Goal: Information Seeking & Learning: Find specific fact

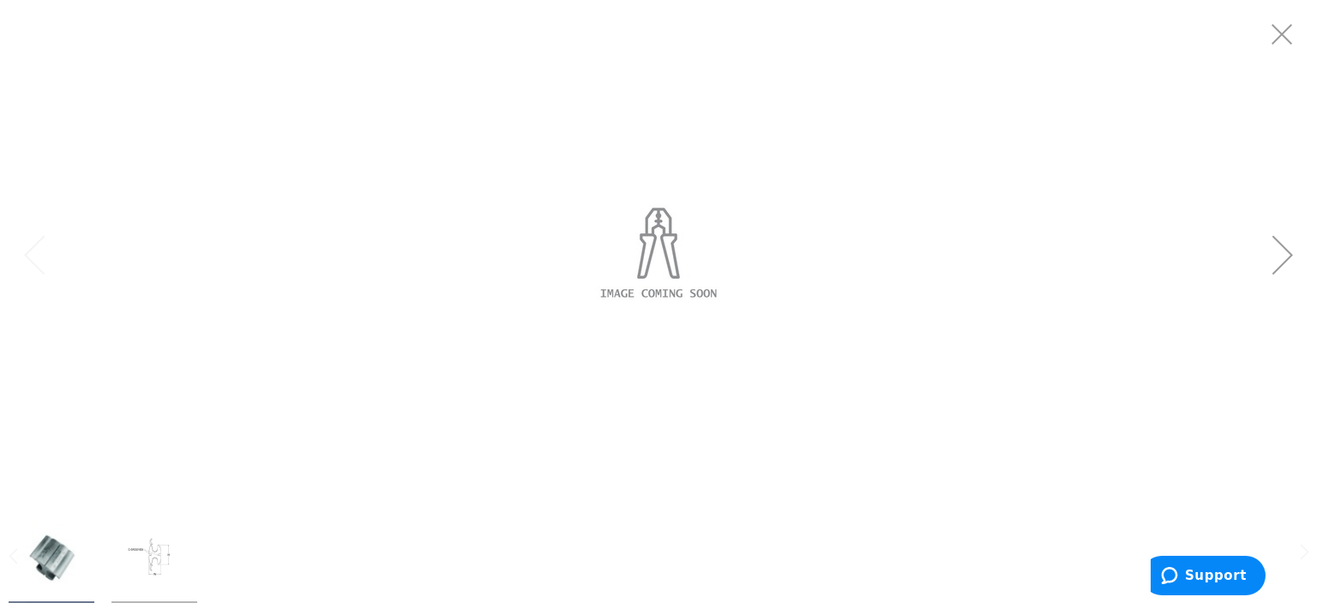
click at [46, 555] on img "Burndy YHD-6 Unplated Aluminum H-Tap Compression Connector 3/0-4/0-AWG Aluminum…" at bounding box center [51, 558] width 69 height 69
click at [154, 559] on img "Burndy YHD-6 Unplated Aluminum H-Tap Compression Connector 3/0-4/0-AWG Aluminum…" at bounding box center [154, 558] width 69 height 69
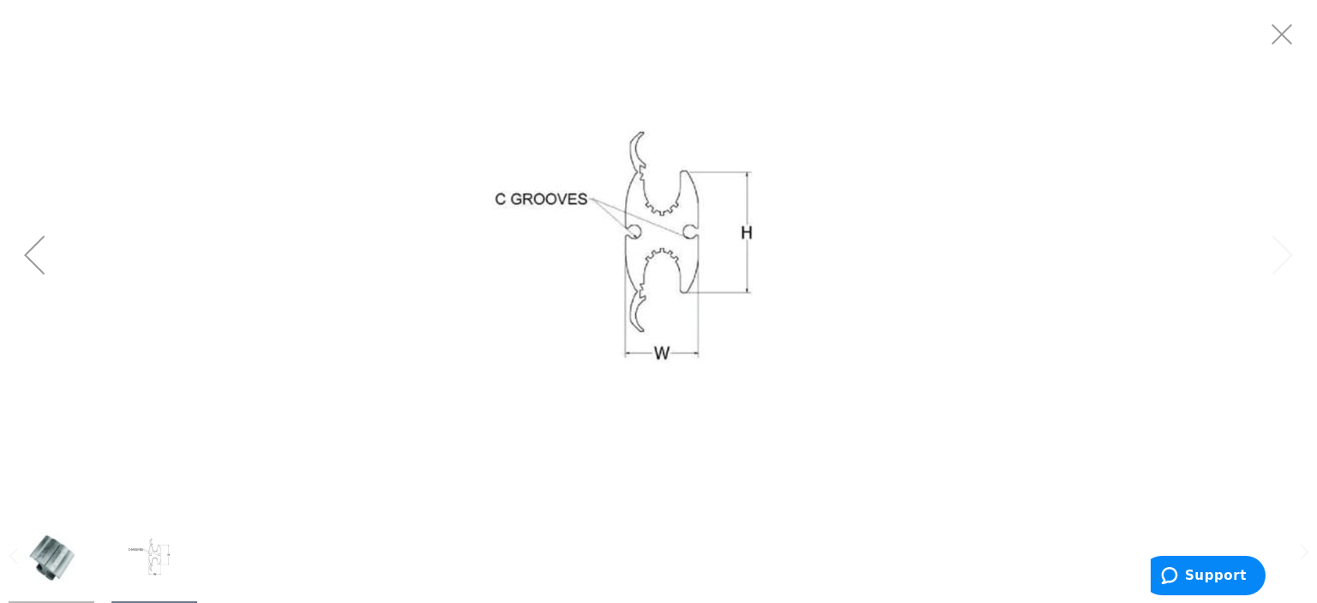
click at [159, 558] on img "Burndy YHD-6 Unplated Aluminum H-Tap Compression Connector 3/0-4/0-AWG Aluminum…" at bounding box center [154, 558] width 69 height 69
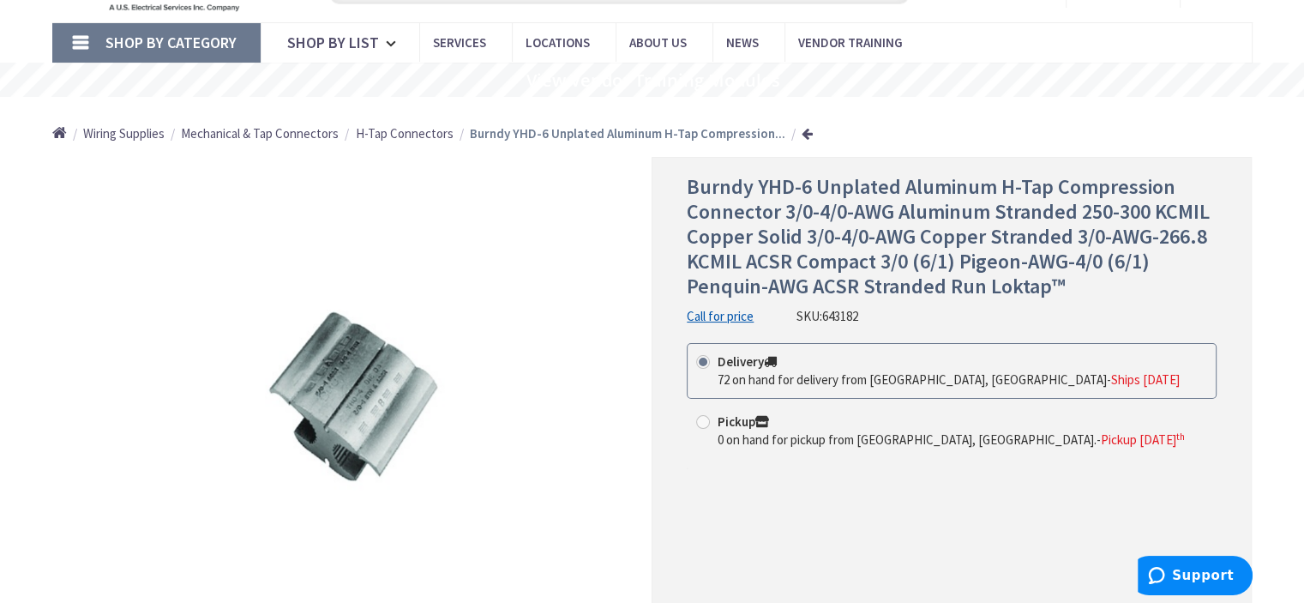
scroll to position [171, 0]
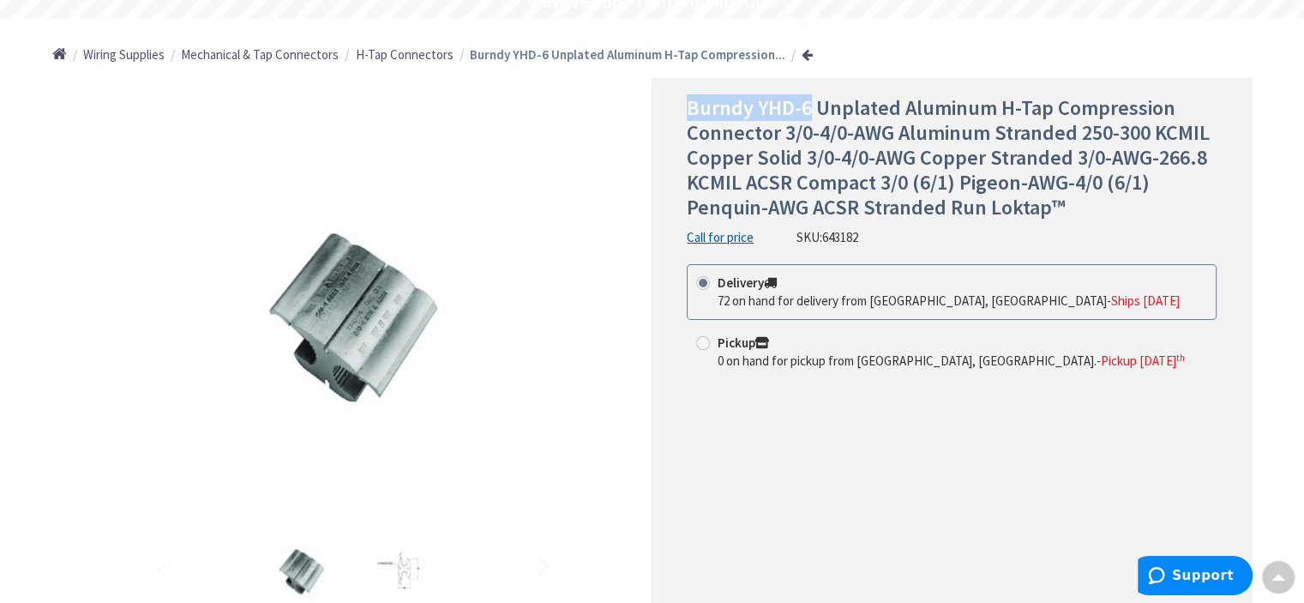
drag, startPoint x: 686, startPoint y: 106, endPoint x: 808, endPoint y: 106, distance: 122.6
click at [808, 106] on span "Burndy YHD-6 Unplated Aluminum H-Tap Compression Connector 3/0-4/0-AWG Aluminum…" at bounding box center [948, 156] width 523 height 125
copy span "Burndy YHD-6"
